Goal: Task Accomplishment & Management: Complete application form

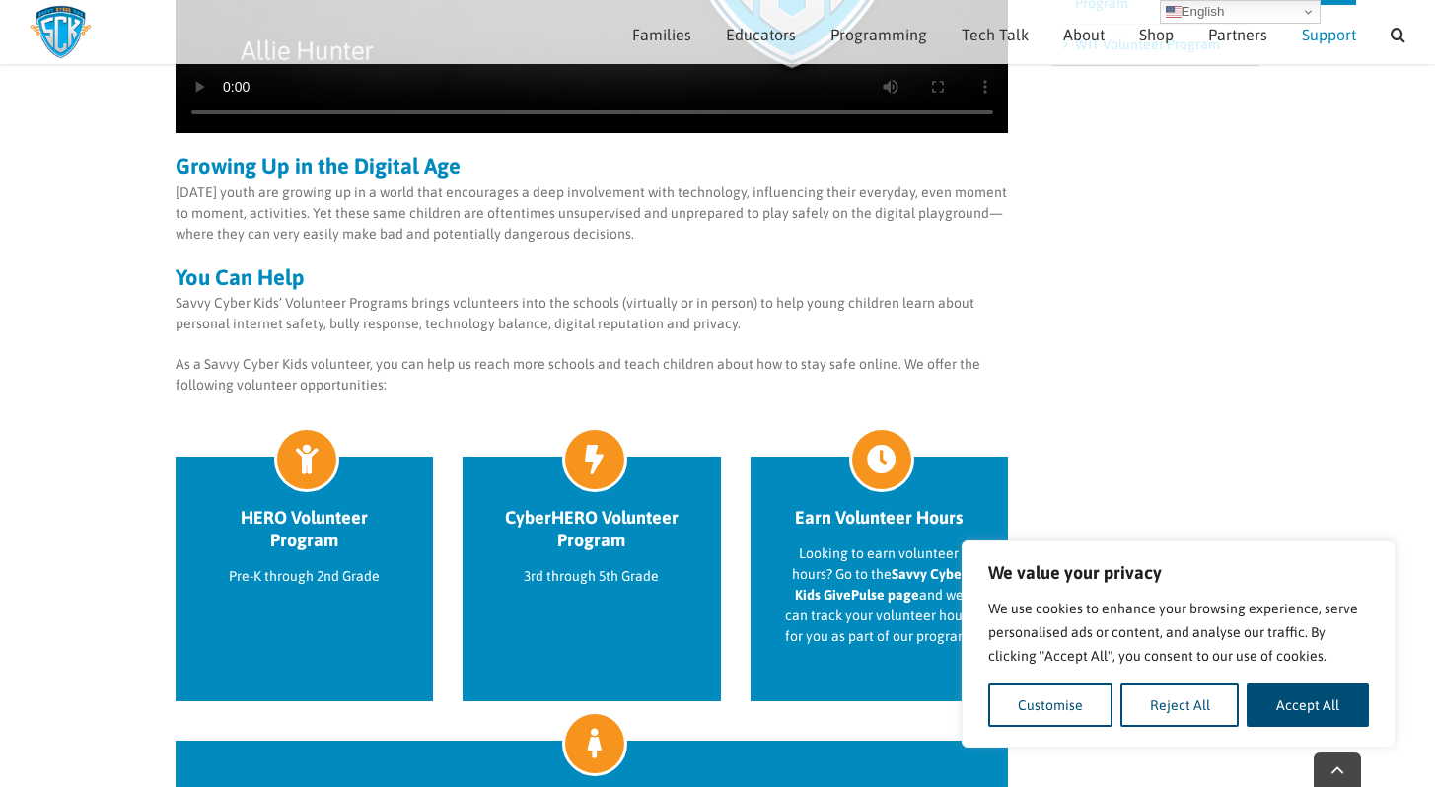
scroll to position [618, 0]
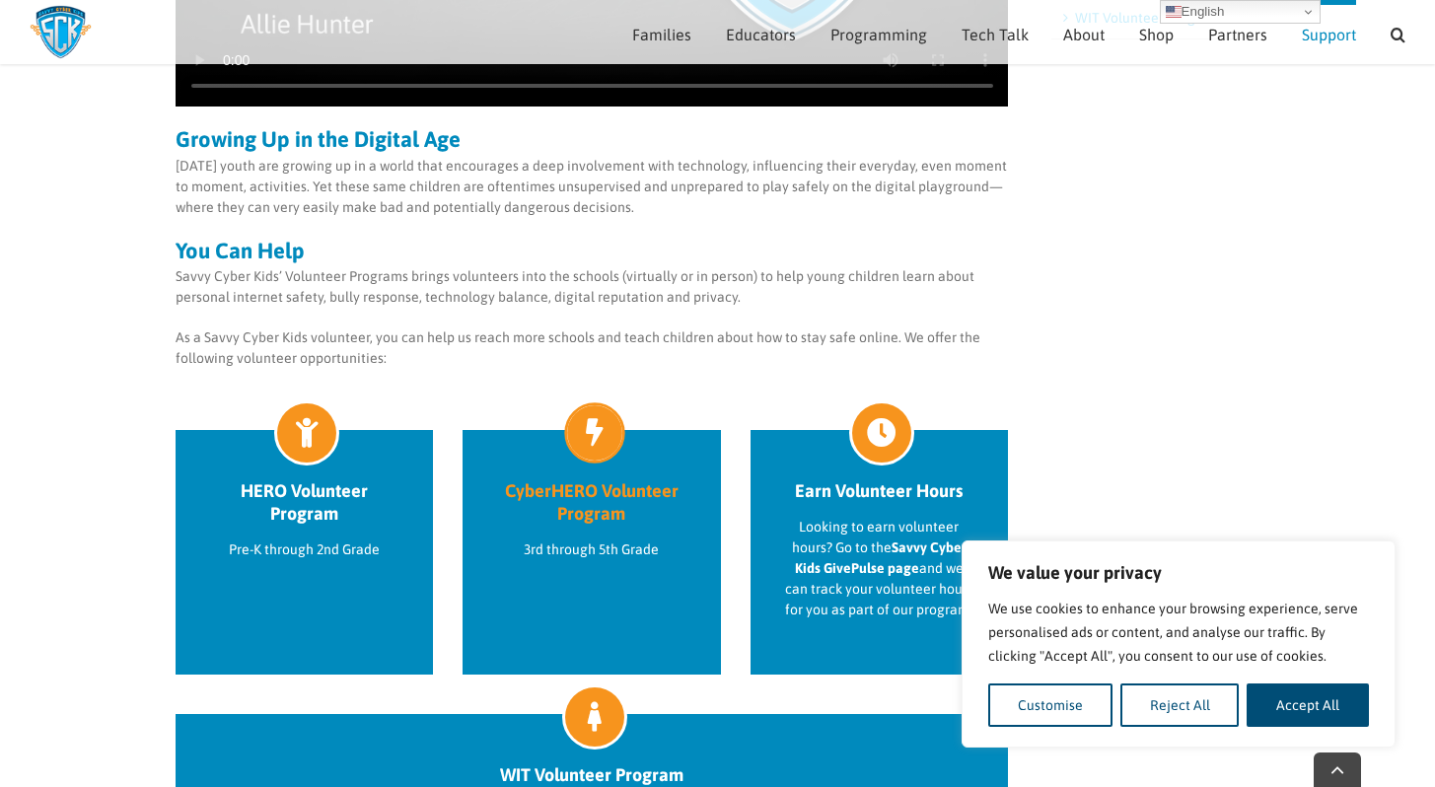
click at [672, 546] on p "3rd through 5th Grade" at bounding box center [591, 549] width 189 height 21
click at [615, 558] on p "3rd through 5th Grade" at bounding box center [591, 549] width 189 height 21
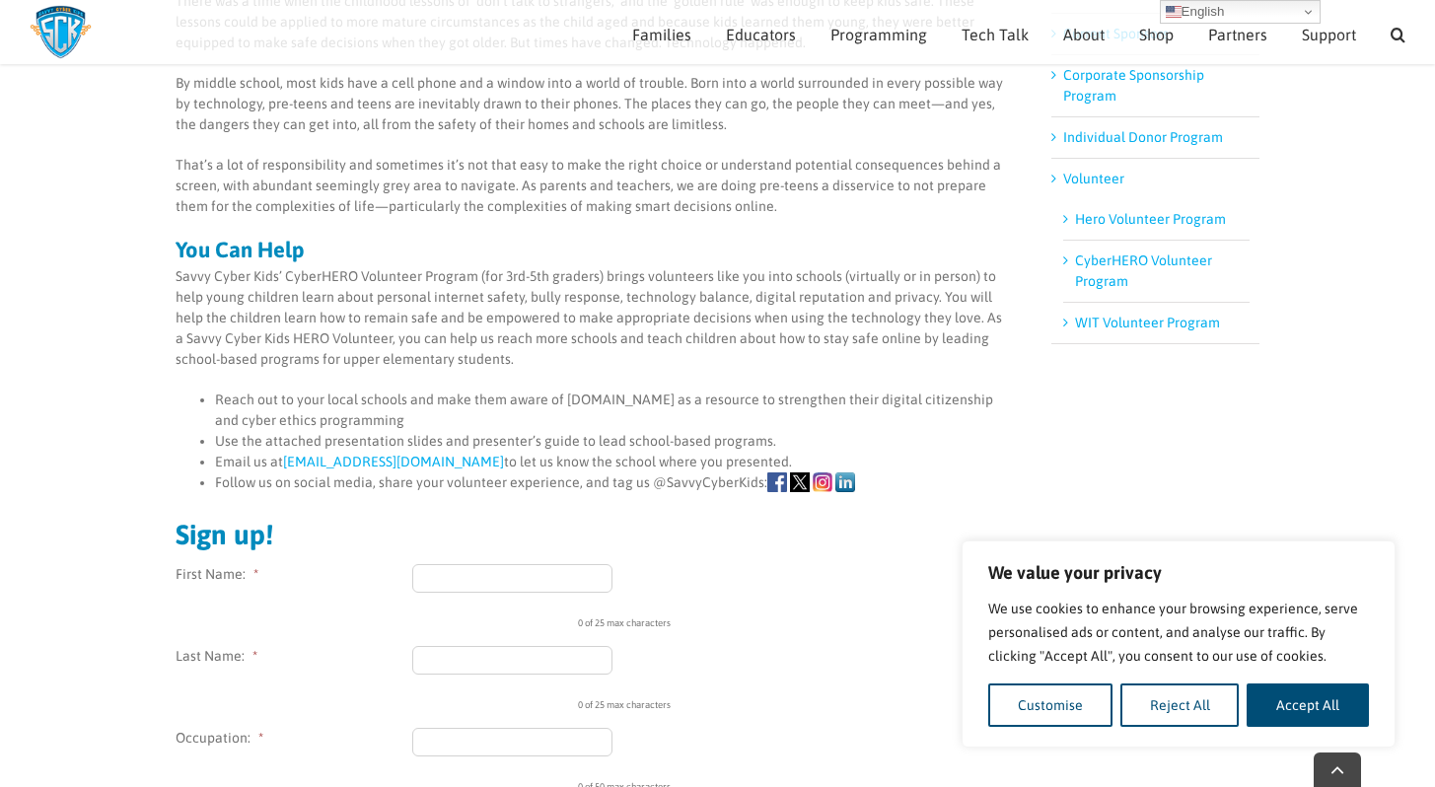
scroll to position [406, 0]
